Goal: Transaction & Acquisition: Purchase product/service

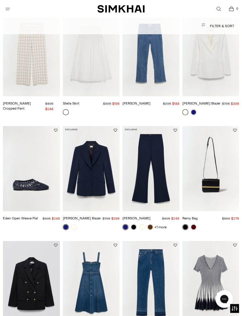
scroll to position [392, 0]
click at [104, 166] on img "Maddix Blazer" at bounding box center [91, 168] width 57 height 85
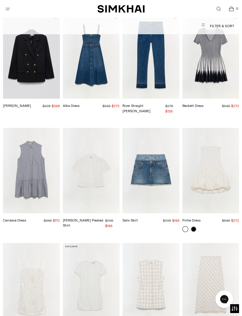
scroll to position [620, 0]
click at [31, 53] on img "Becky Blazer" at bounding box center [31, 55] width 57 height 85
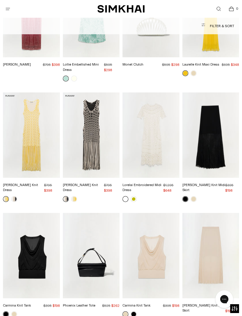
scroll to position [1132, 0]
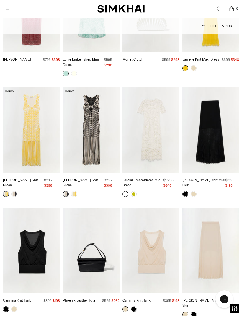
click at [219, 129] on img "Gennie Knit Midi Skirt" at bounding box center [211, 130] width 57 height 85
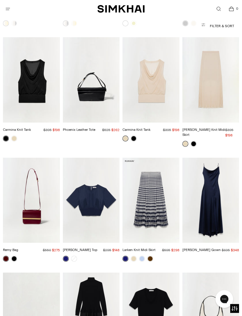
scroll to position [1302, 0]
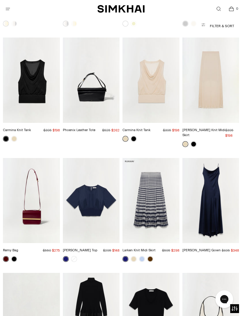
click at [78, 74] on img "Phoenix Leather Tote" at bounding box center [91, 80] width 57 height 85
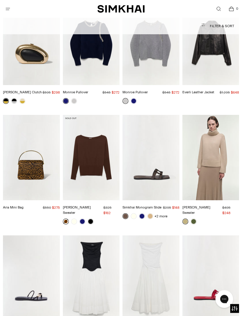
scroll to position [1927, 0]
click at [11, 97] on div at bounding box center [14, 101] width 25 height 8
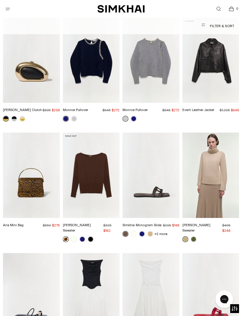
scroll to position [1909, 0]
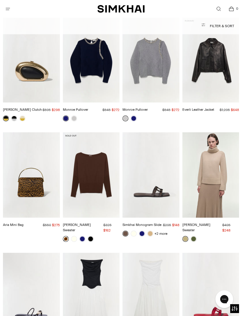
click at [13, 108] on link "[PERSON_NAME] Clutch" at bounding box center [22, 110] width 39 height 4
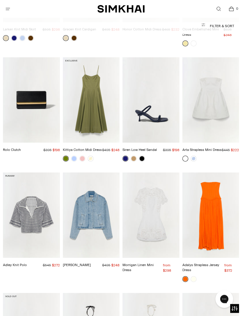
scroll to position [2932, 0]
click at [32, 65] on img "Rolo Clutch" at bounding box center [31, 100] width 57 height 85
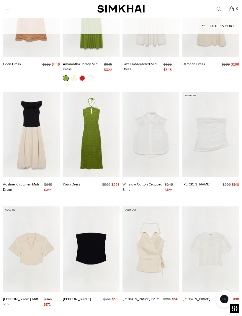
scroll to position [4638, 0]
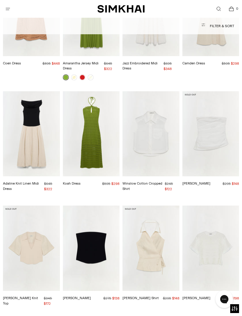
click at [25, 91] on img "Adaline Knit Linen Midi Dress" at bounding box center [31, 133] width 57 height 85
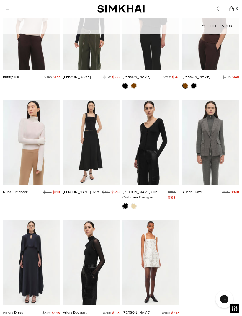
scroll to position [5664, 0]
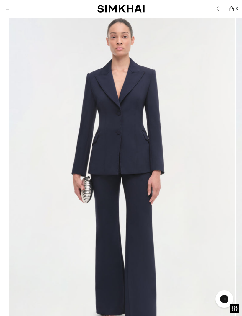
scroll to position [50, 0]
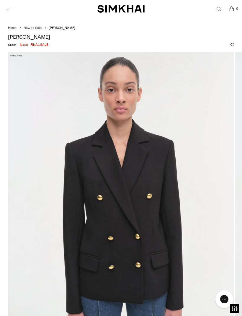
scroll to position [13, 0]
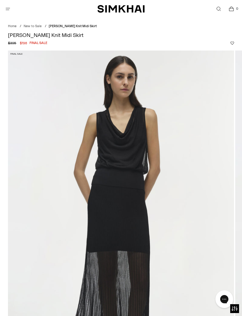
scroll to position [6, 0]
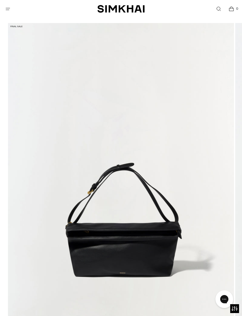
scroll to position [39, 0]
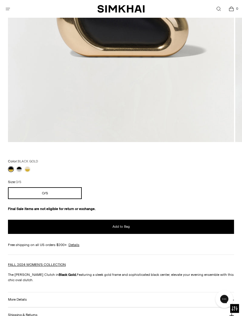
scroll to position [263, 0]
click at [22, 169] on link at bounding box center [19, 169] width 6 height 6
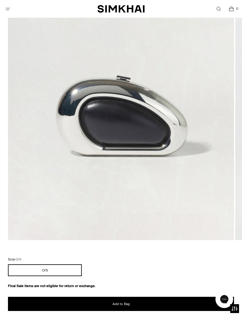
scroll to position [158, 0]
